Goal: Information Seeking & Learning: Learn about a topic

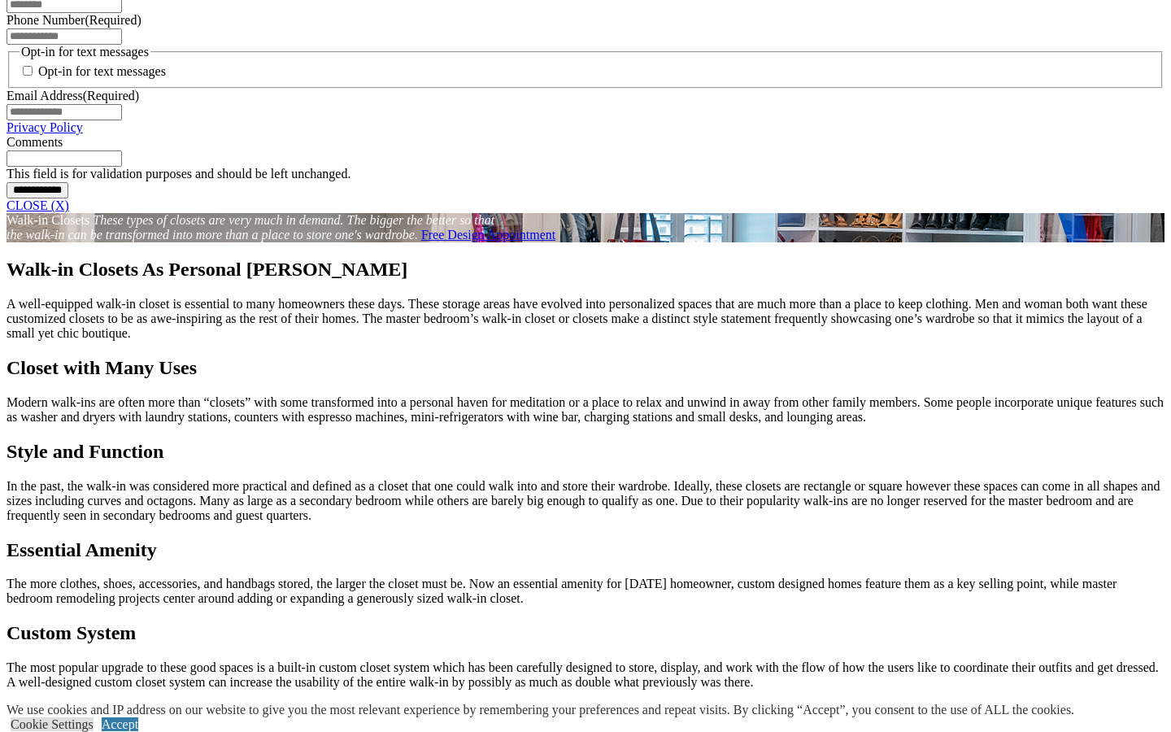
scroll to position [1196, 0]
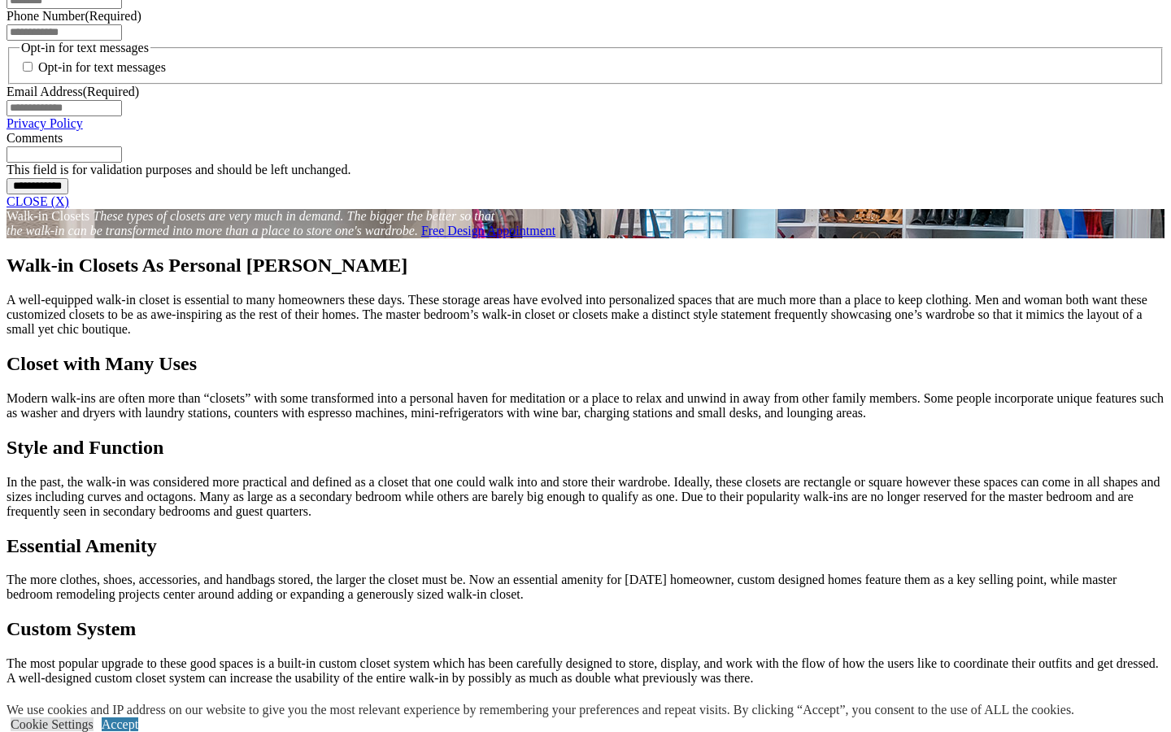
click at [69, 208] on link "CLOSE (X)" at bounding box center [38, 201] width 63 height 14
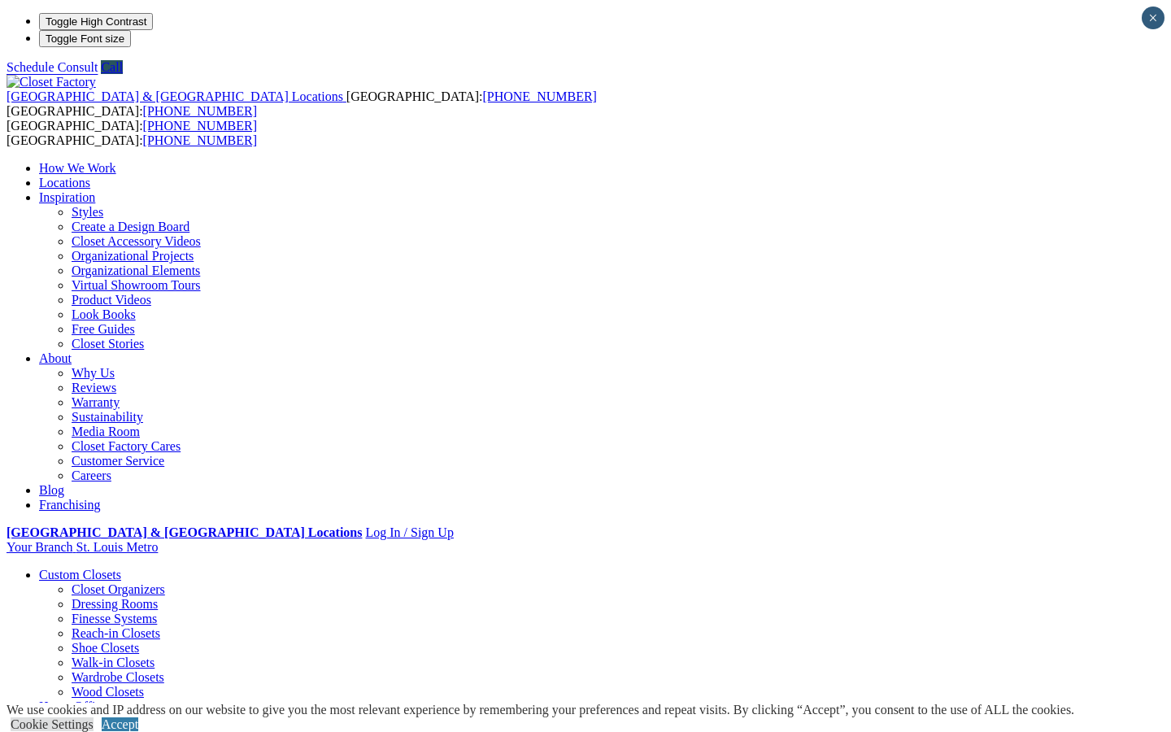
scroll to position [0, 0]
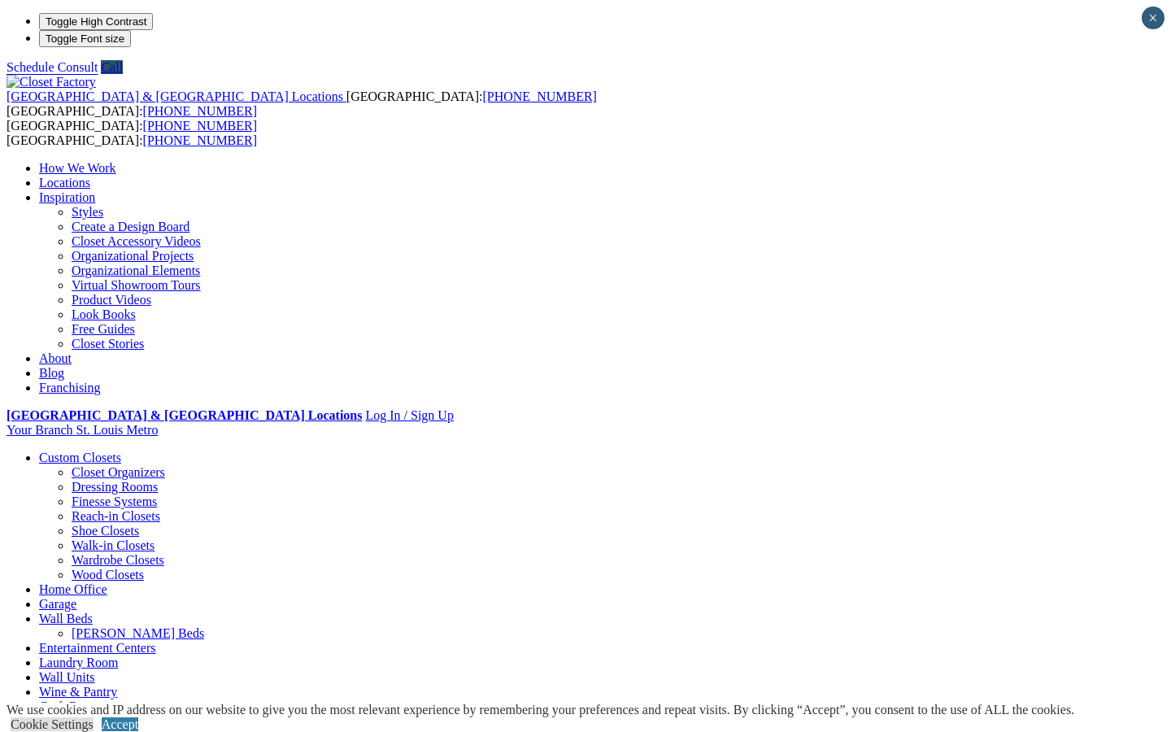
click at [94, 670] on link "Wall Units" at bounding box center [66, 677] width 55 height 14
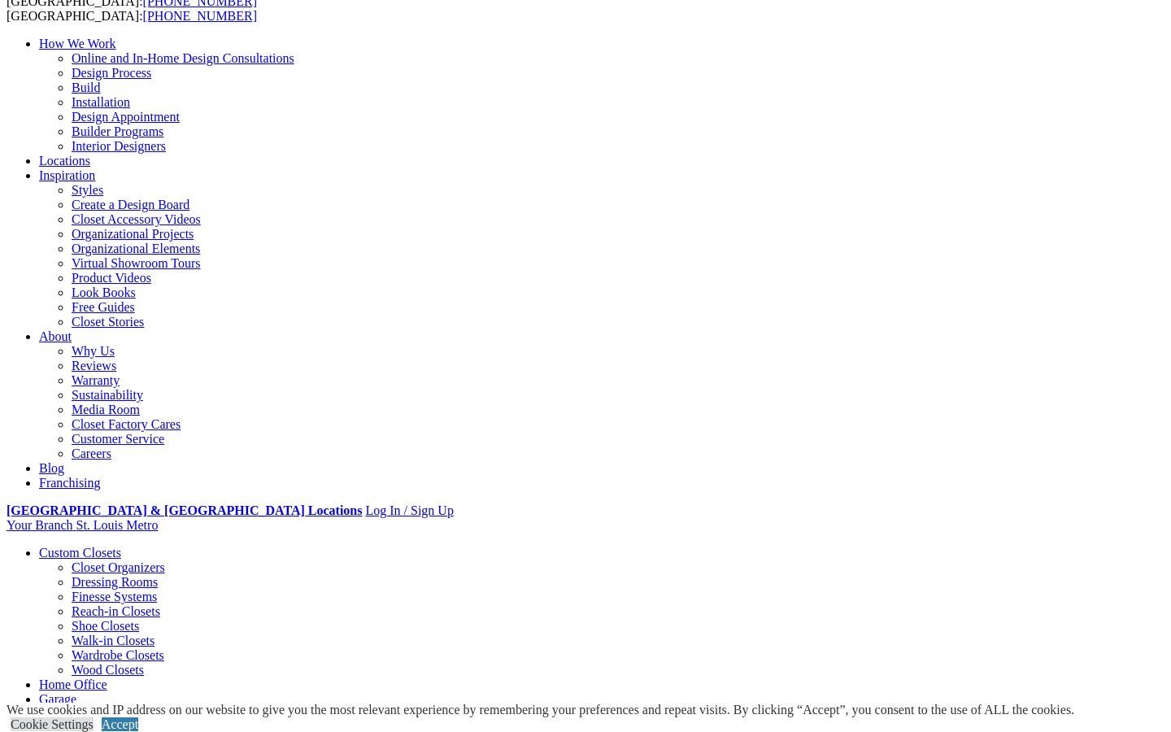
scroll to position [115, 1]
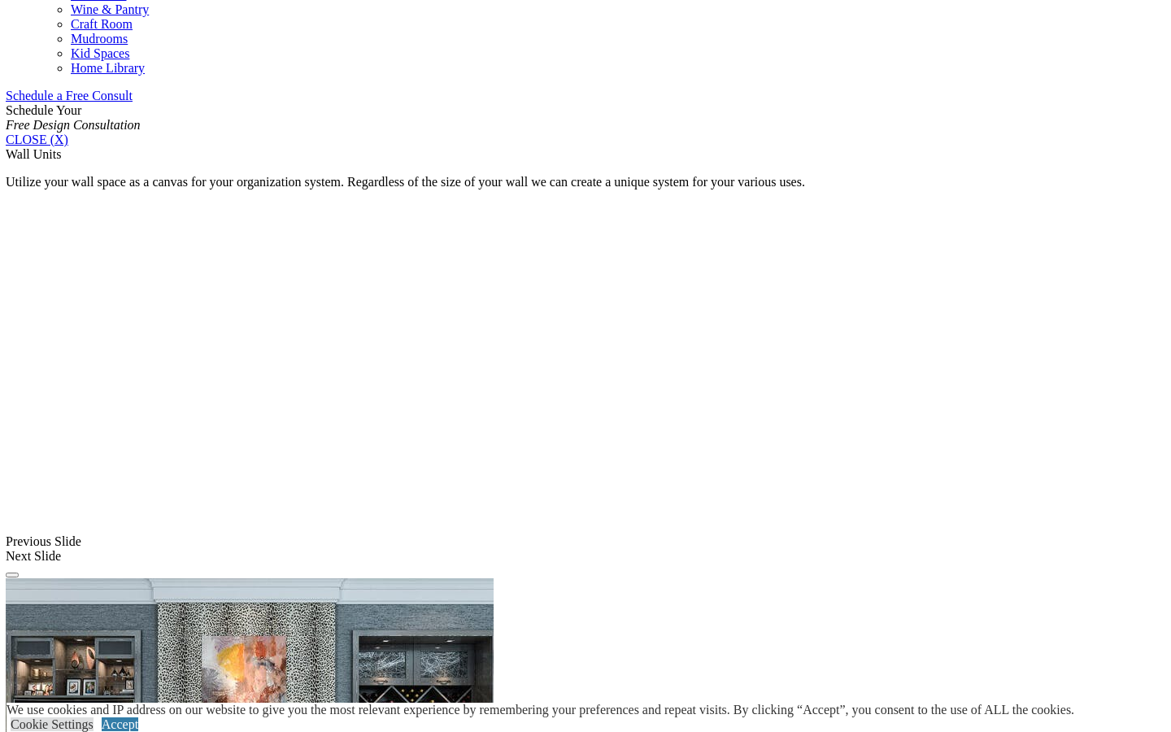
scroll to position [1005, 0]
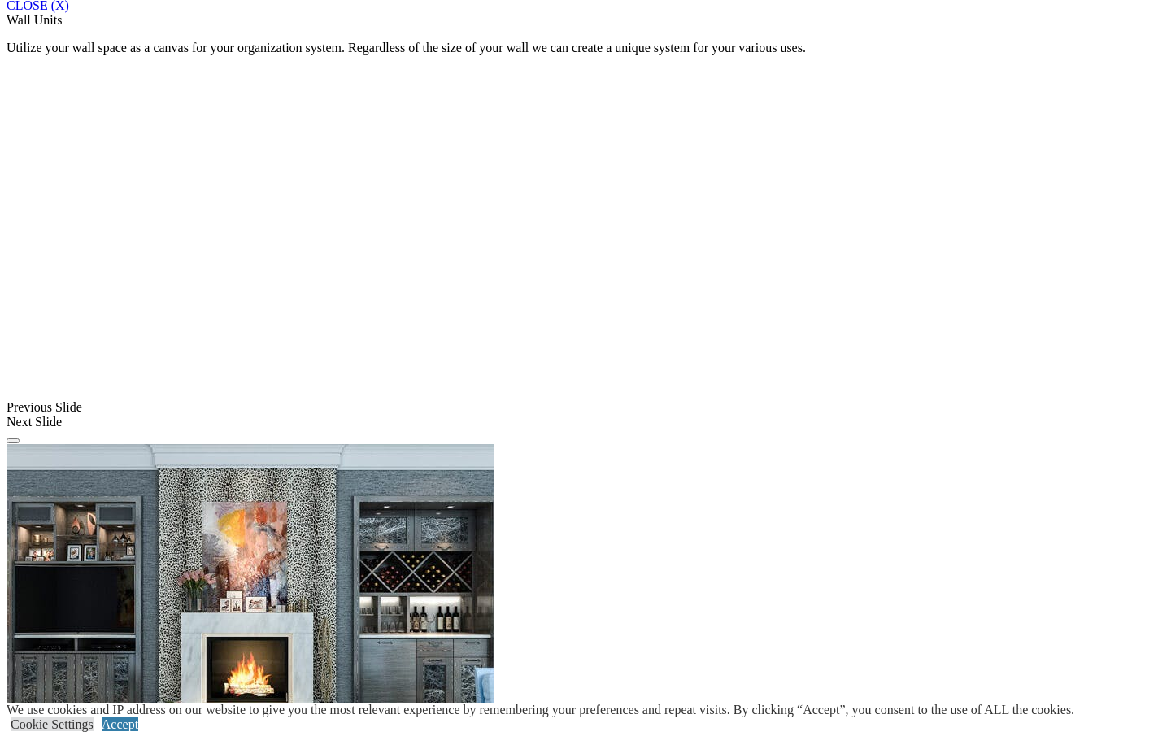
scroll to position [1140, 0]
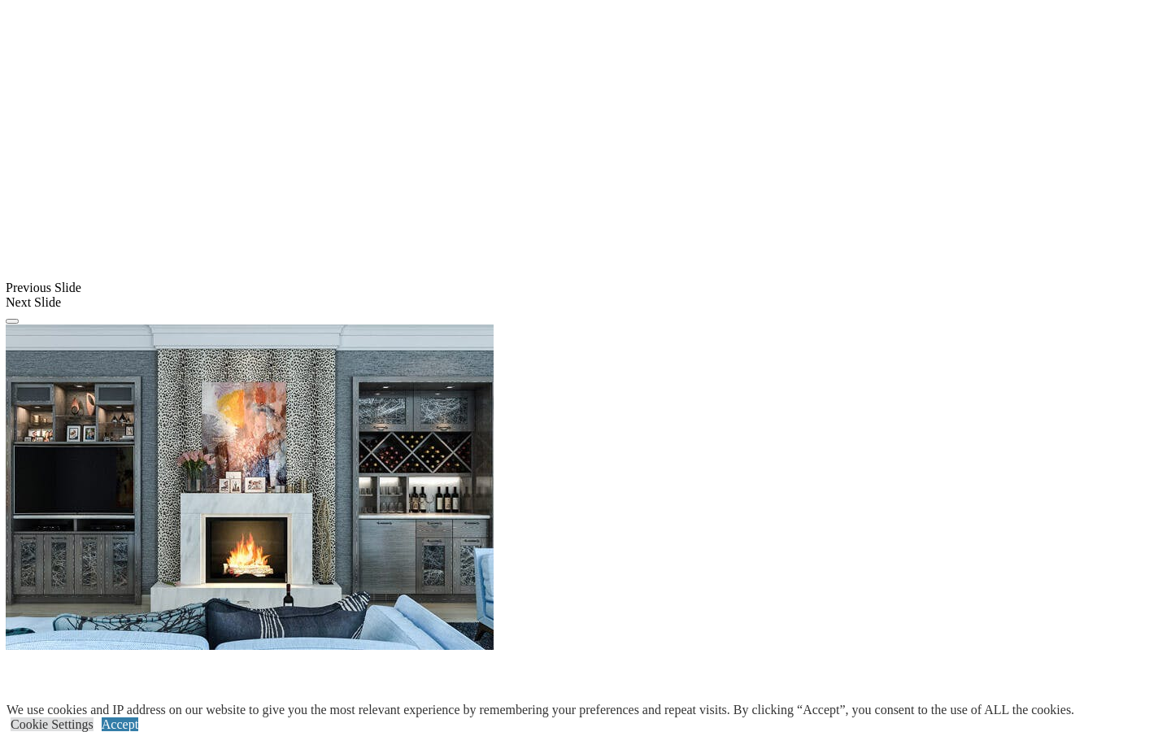
scroll to position [1258, 0]
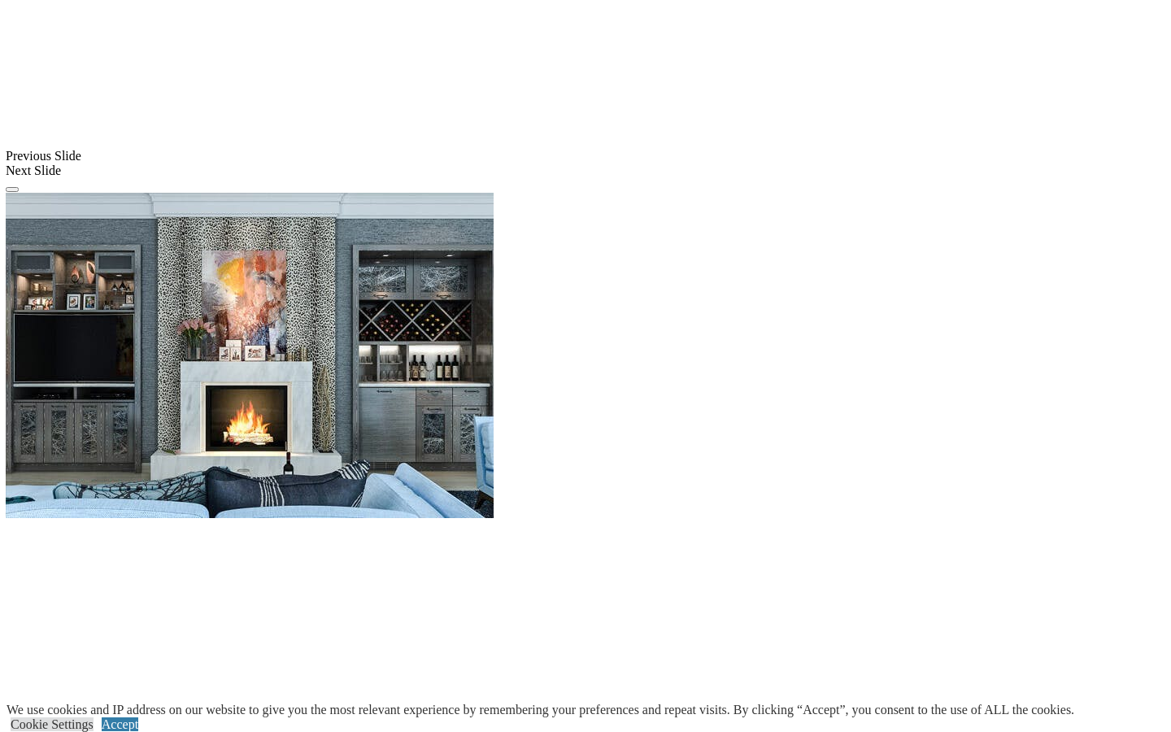
scroll to position [1401, 0]
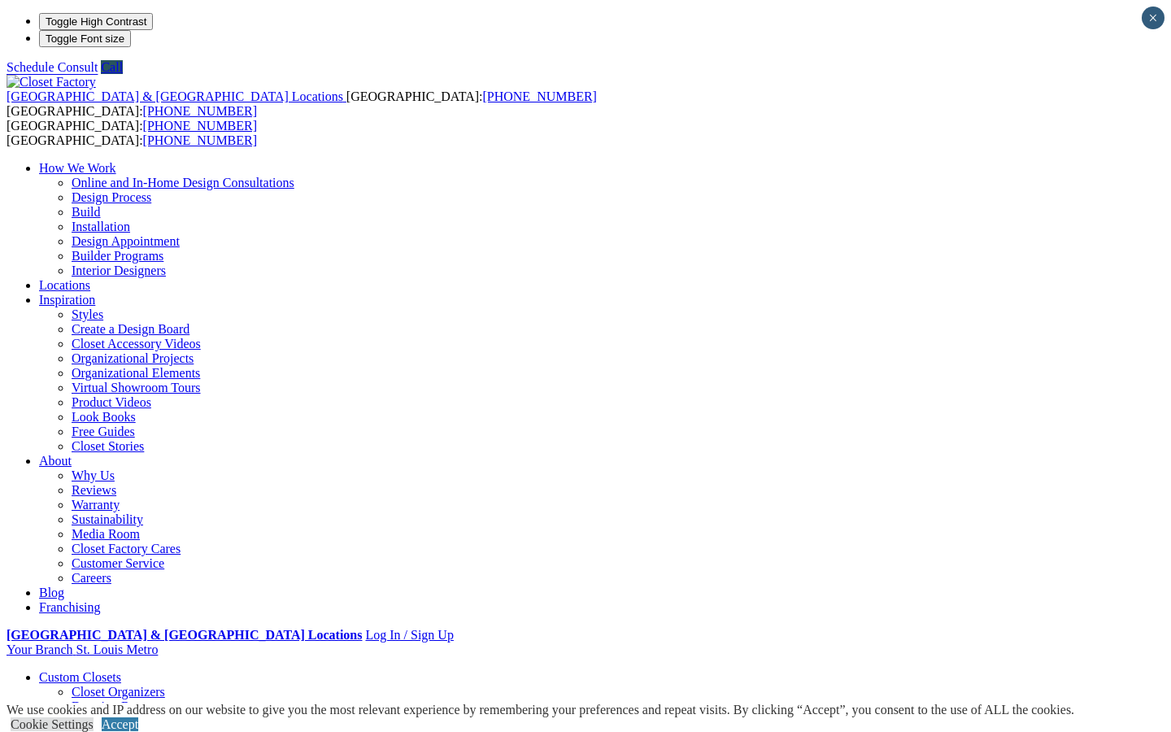
scroll to position [0, 0]
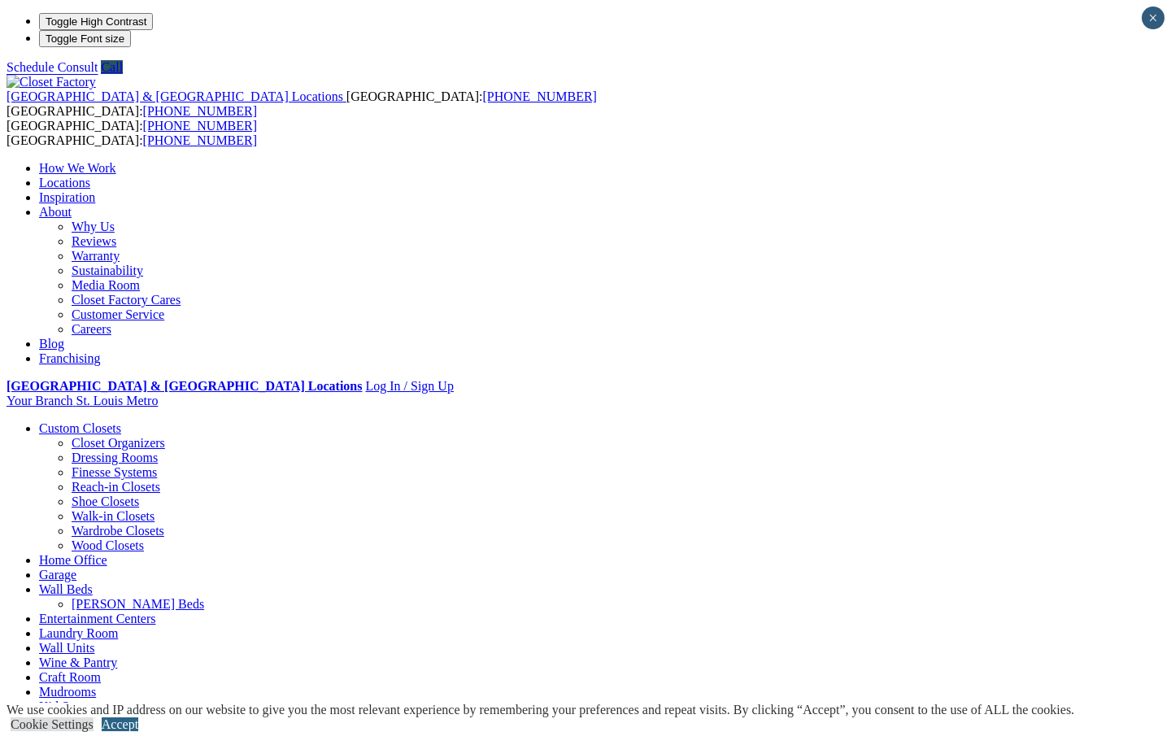
click at [138, 717] on link "Accept" at bounding box center [120, 724] width 37 height 14
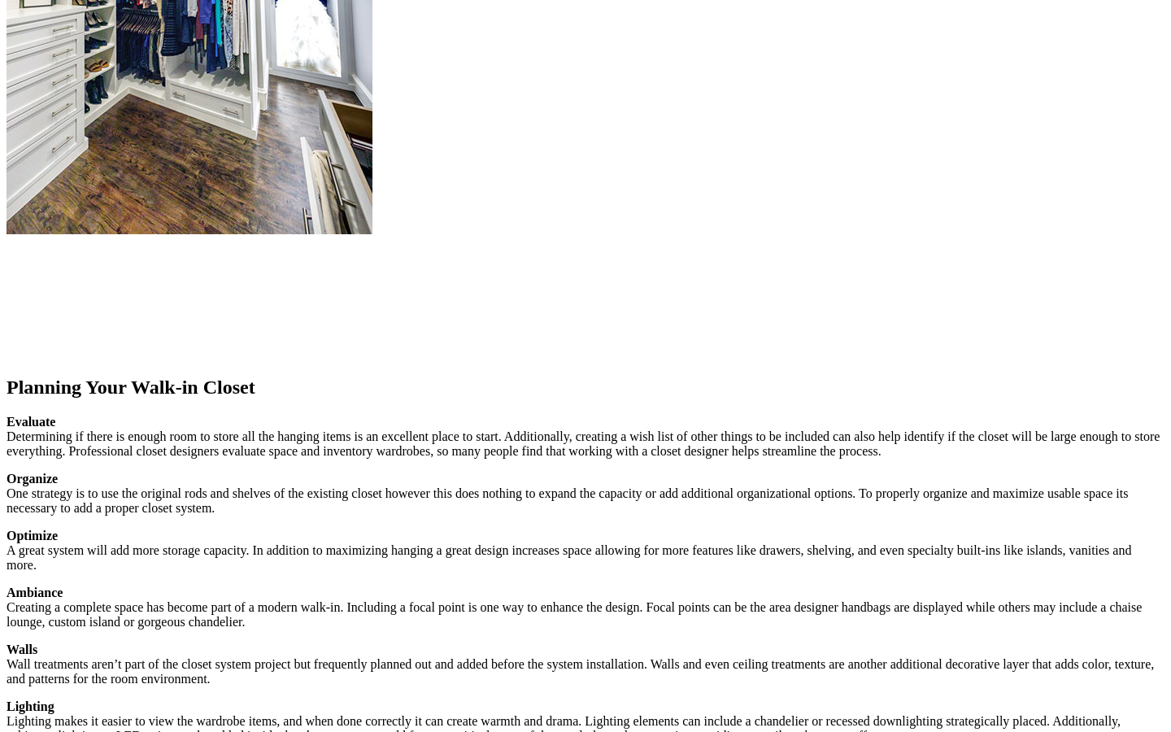
scroll to position [1148, 0]
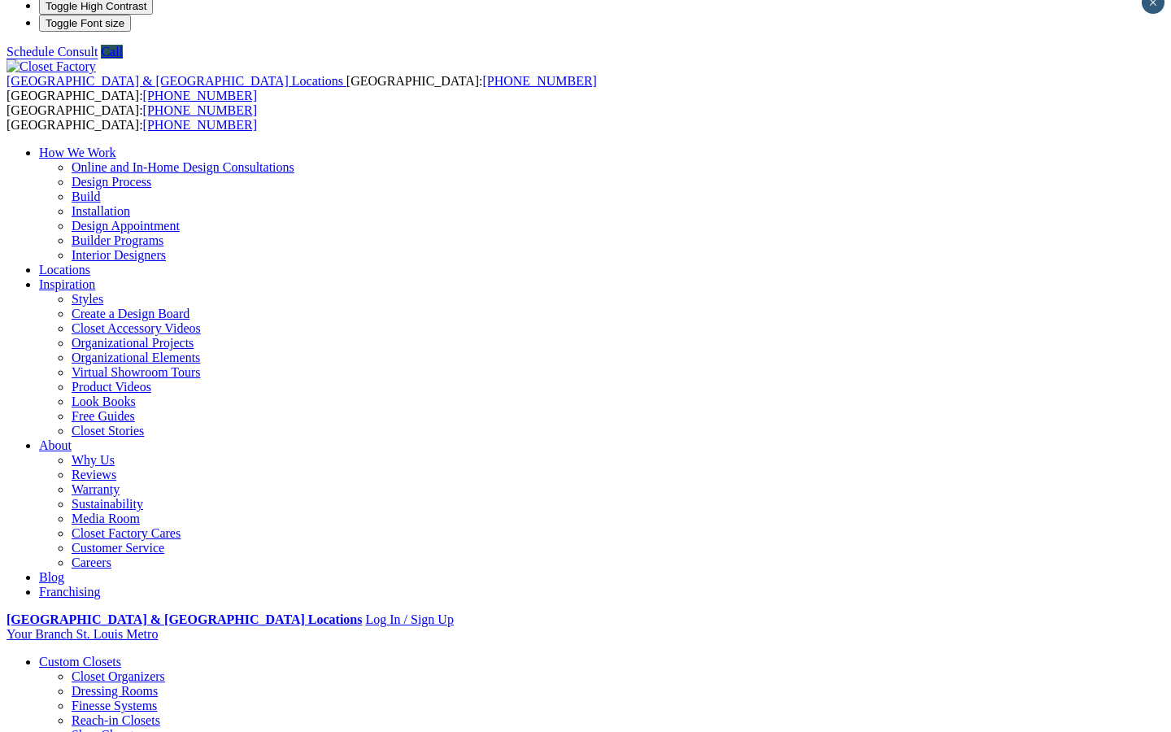
scroll to position [15, 0]
